Goal: Find specific page/section: Find specific page/section

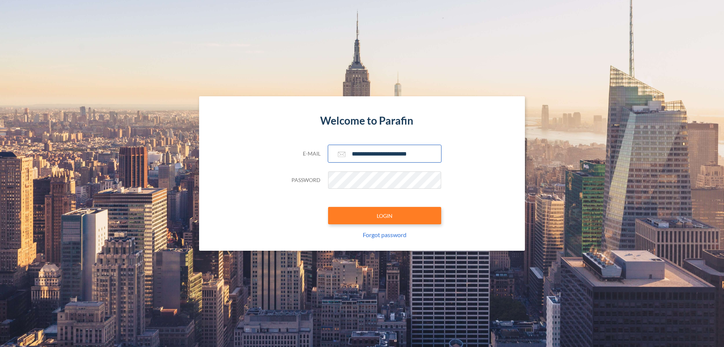
type input "**********"
click at [385, 215] on button "LOGIN" at bounding box center [384, 215] width 113 height 17
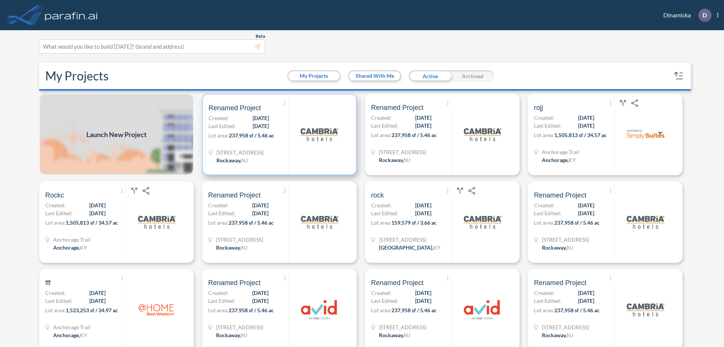
scroll to position [2, 0]
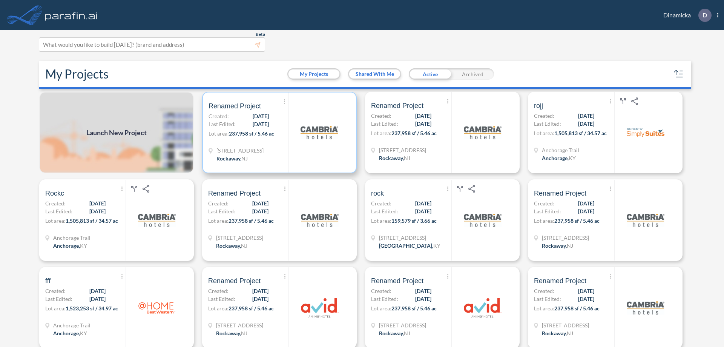
click at [278, 132] on p "Lot area: 237,958 sf / 5.46 ac" at bounding box center [249, 134] width 80 height 11
